Goal: Transaction & Acquisition: Download file/media

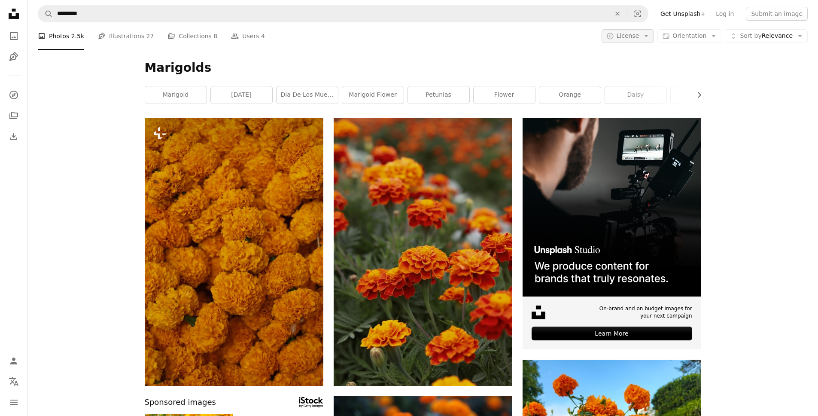
click at [645, 42] on button "A copyright icon © License Arrow down" at bounding box center [627, 36] width 53 height 14
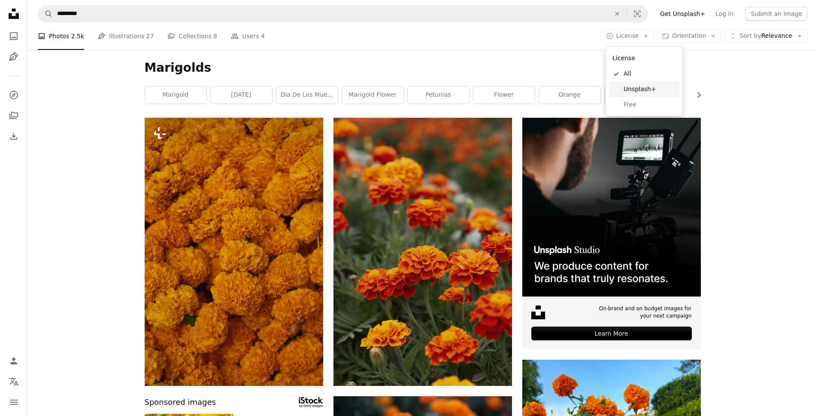
click at [642, 98] on link "Free" at bounding box center [644, 104] width 70 height 15
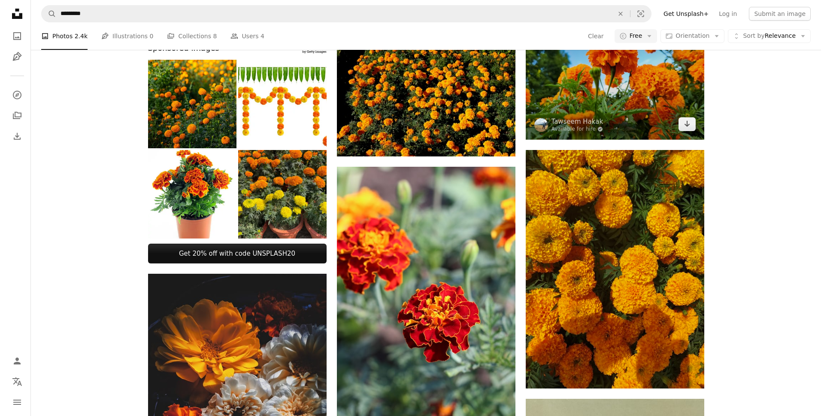
scroll to position [5, 0]
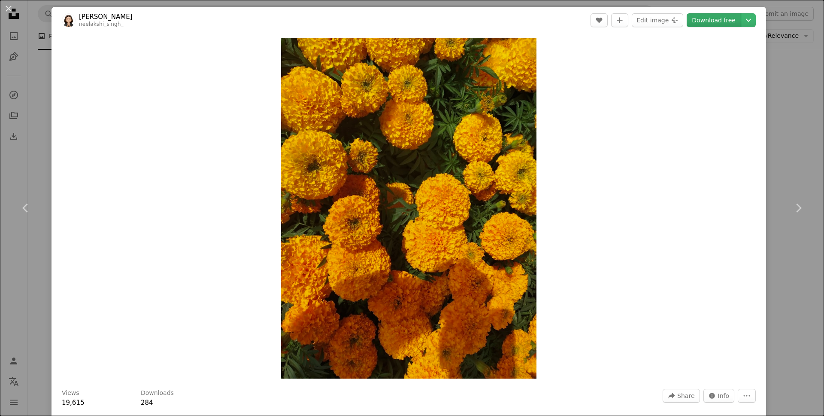
click at [708, 22] on link "Download free" at bounding box center [714, 20] width 54 height 14
